Goal: Browse casually

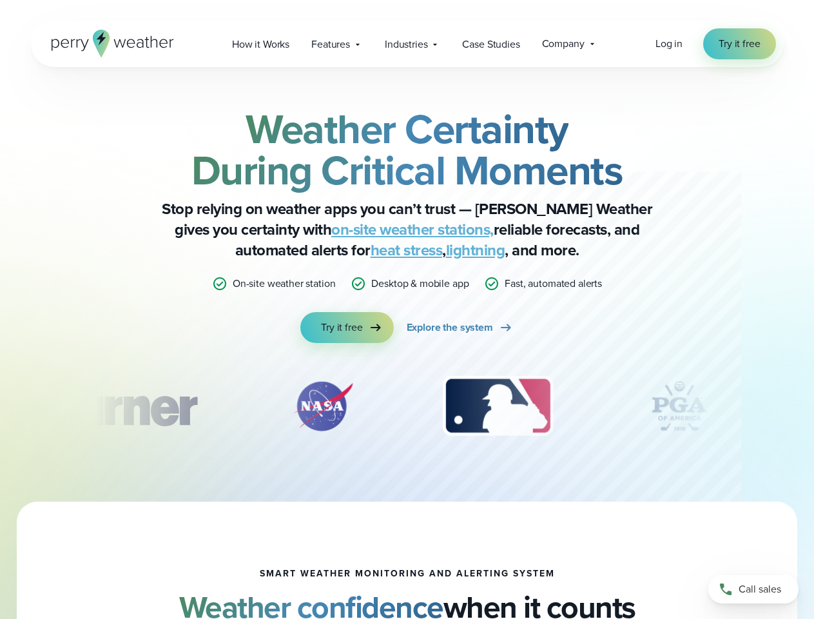
click at [407, 309] on div "Weather Certainty During Critical Moments Stop relying on weather apps you can’…" at bounding box center [407, 225] width 624 height 235
click at [407, 44] on span "Industries" at bounding box center [406, 44] width 43 height 15
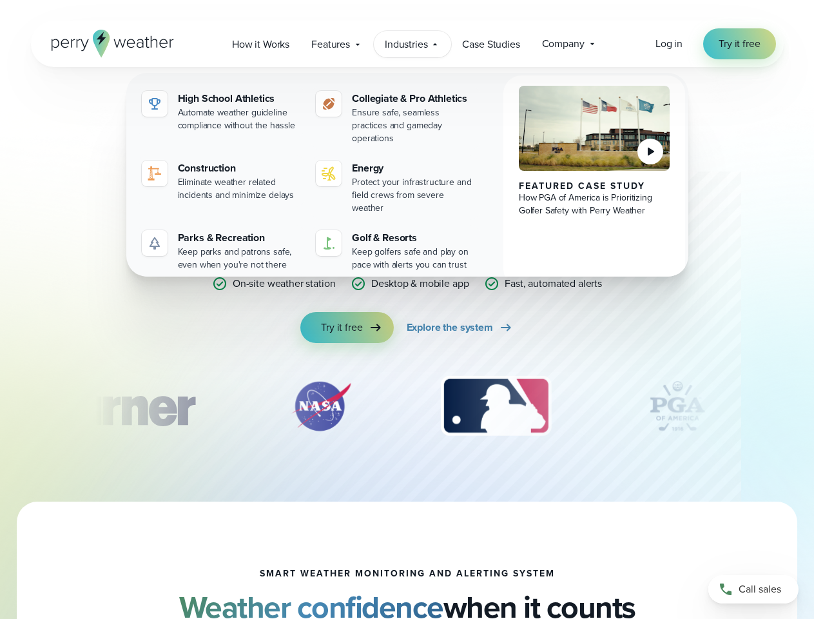
click at [407, 406] on div "slideshow" at bounding box center [407, 406] width 624 height 64
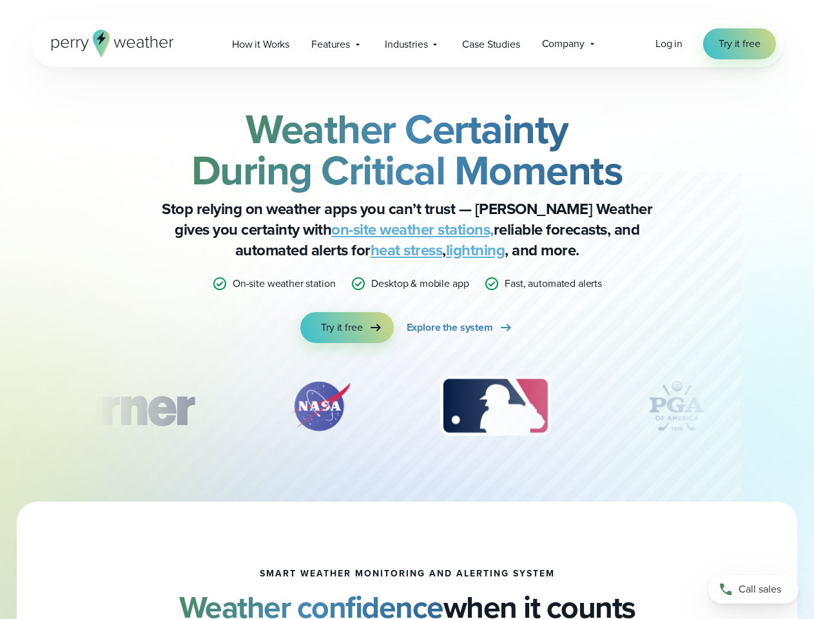
click at [0, 406] on div "Weather Certainty During Critical Moments Stop relying on weather apps you can’…" at bounding box center [407, 284] width 814 height 434
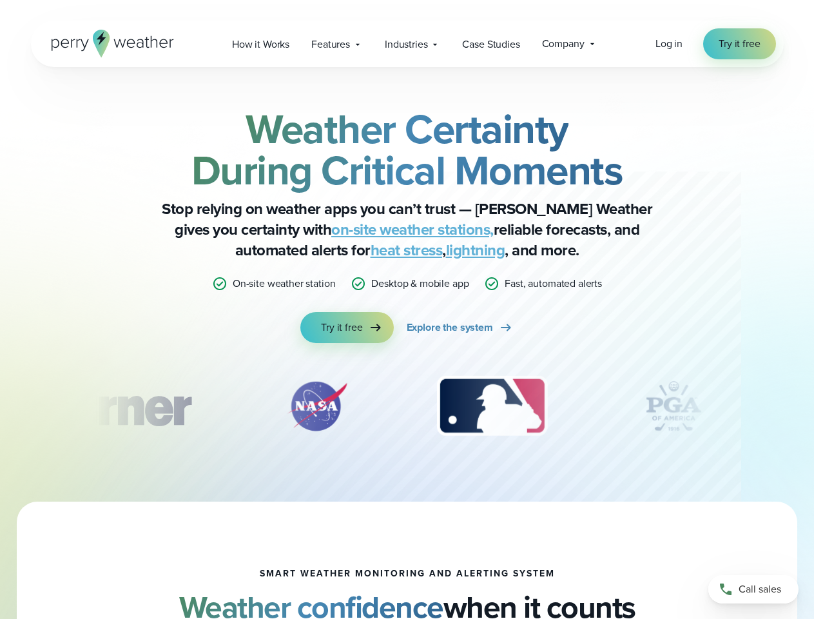
click at [0, 406] on div "Weather Certainty During Critical Moments Stop relying on weather apps you can’…" at bounding box center [407, 284] width 814 height 434
